Goal: Obtain resource: Download file/media

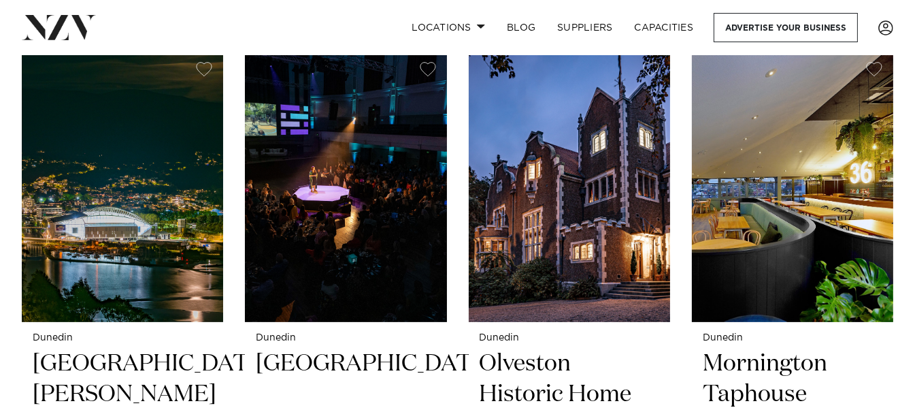
scroll to position [532, 0]
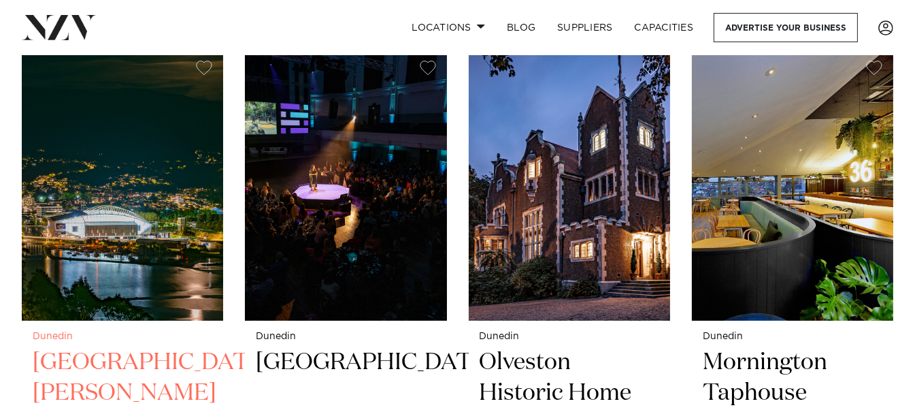
click at [143, 201] on img at bounding box center [122, 185] width 201 height 270
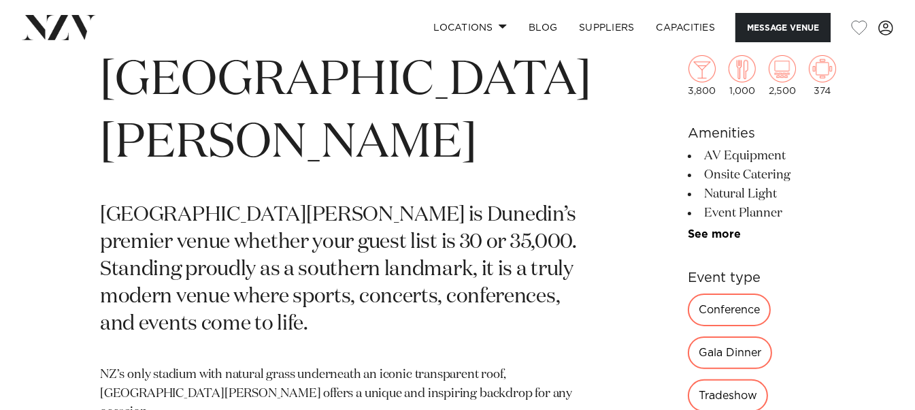
scroll to position [519, 0]
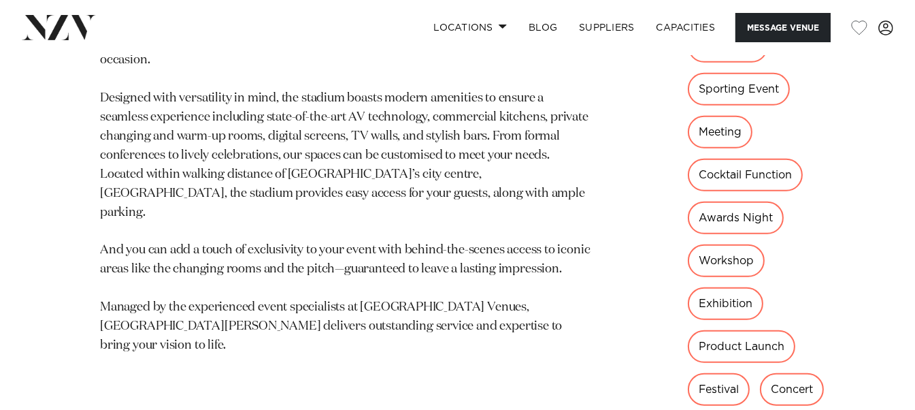
scroll to position [853, 0]
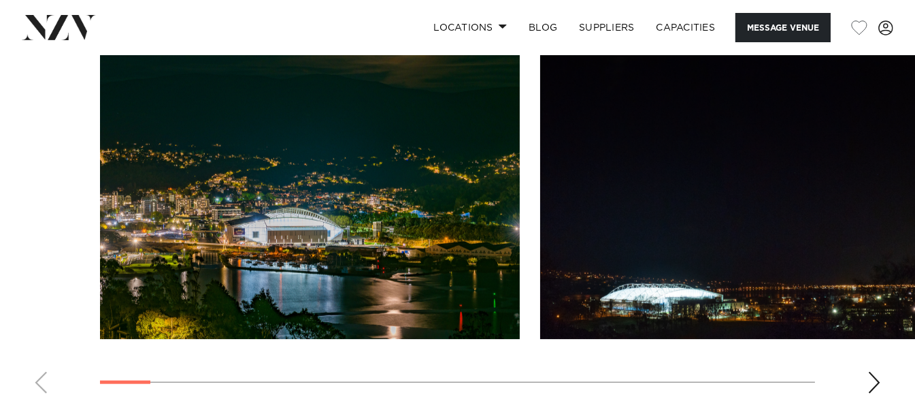
scroll to position [2025, 0]
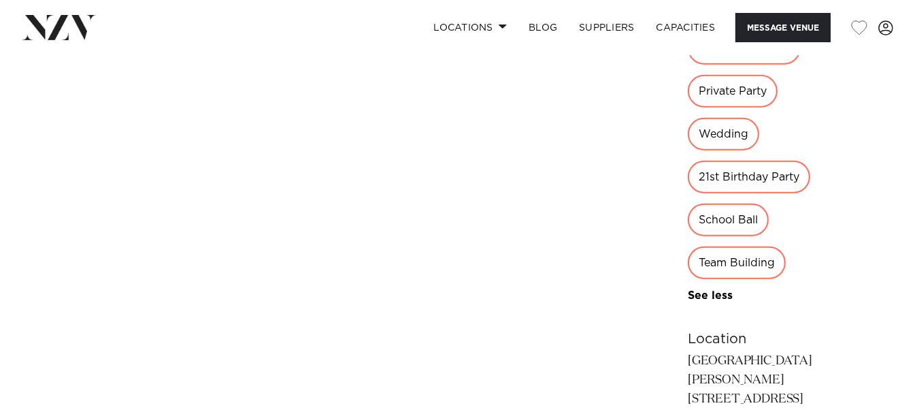
scroll to position [1234, 0]
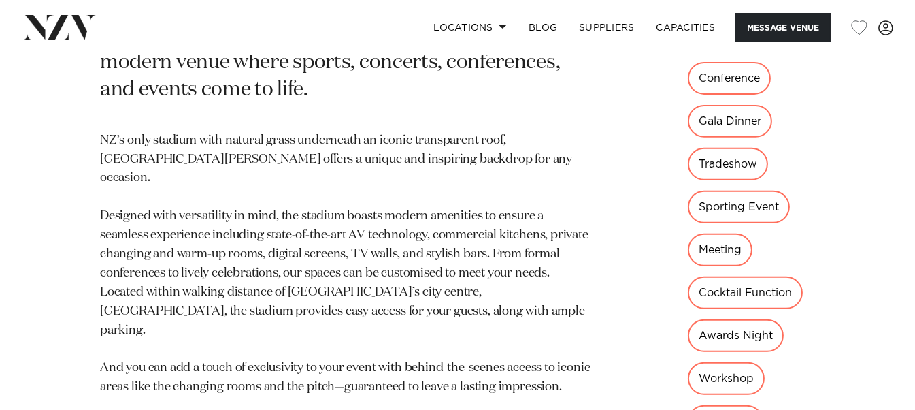
scroll to position [618, 0]
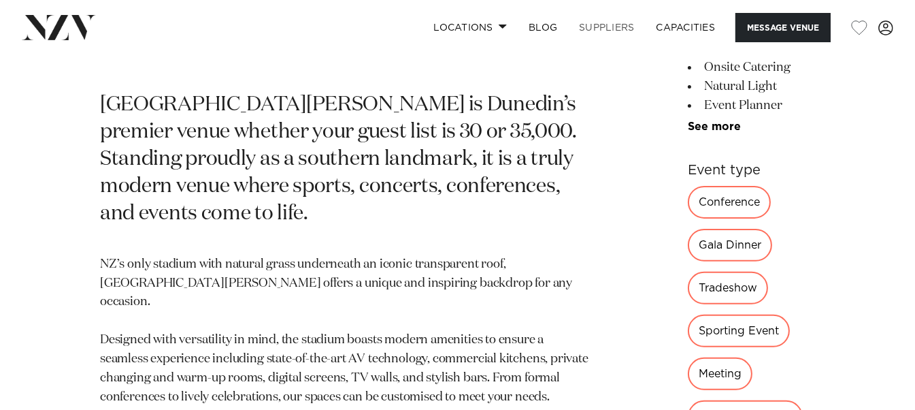
click at [618, 28] on link "SUPPLIERS" at bounding box center [606, 27] width 77 height 29
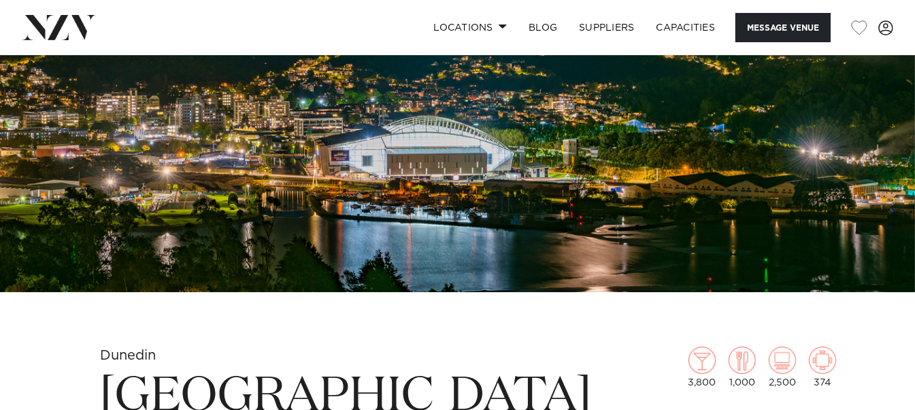
scroll to position [178, 0]
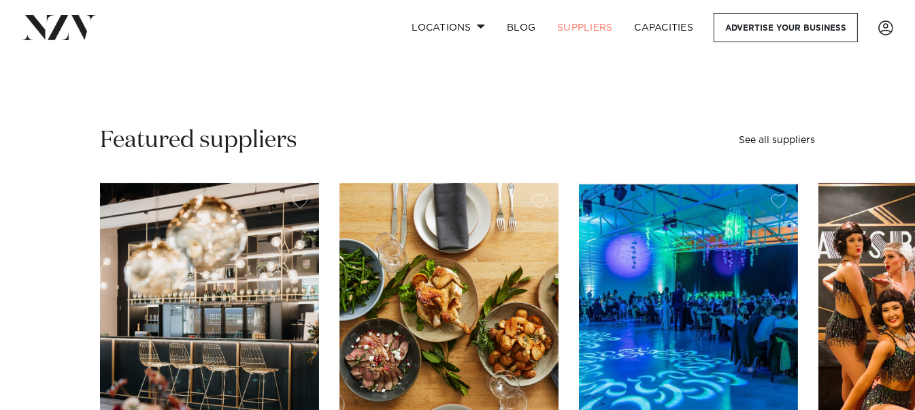
scroll to position [322, 0]
